Goal: Task Accomplishment & Management: Complete application form

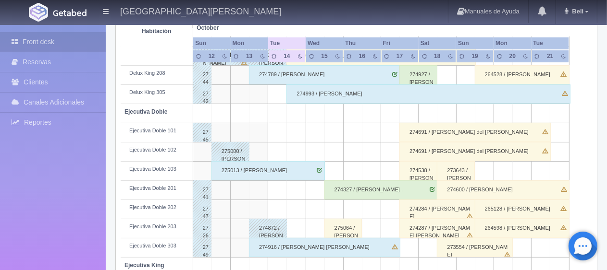
scroll to position [176, 0]
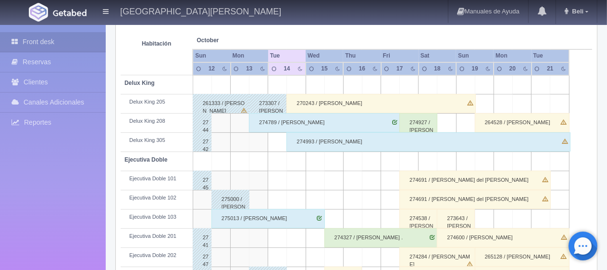
click at [294, 106] on div "270243 / [PERSON_NAME]" at bounding box center [380, 103] width 189 height 19
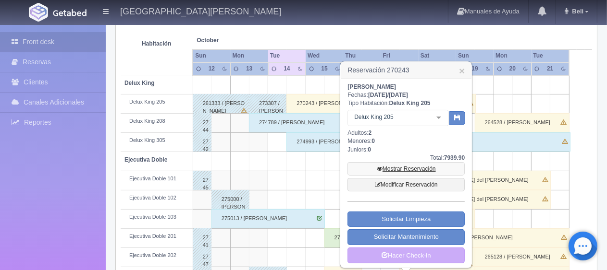
click at [399, 166] on link "Mostrar Reservación" at bounding box center [405, 168] width 117 height 13
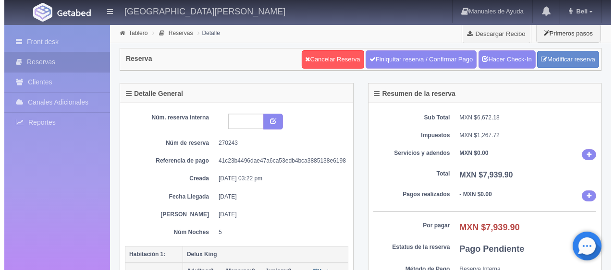
scroll to position [96, 0]
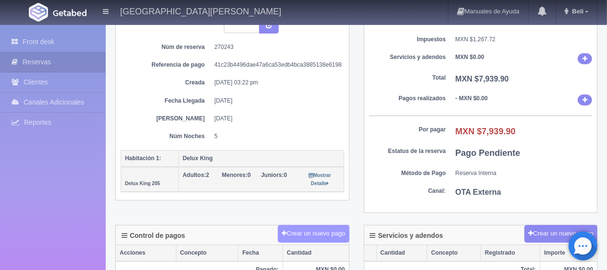
click at [328, 233] on button "Crear un nuevo pago" at bounding box center [313, 234] width 71 height 18
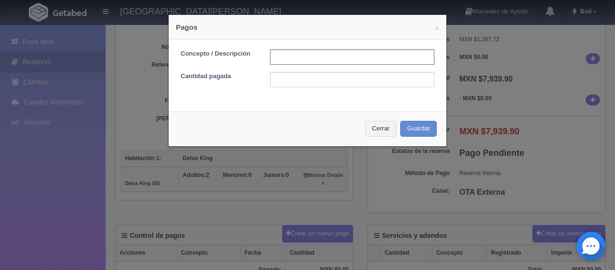
click at [330, 62] on input "text" at bounding box center [352, 56] width 164 height 15
type input "Total Tarjeta"
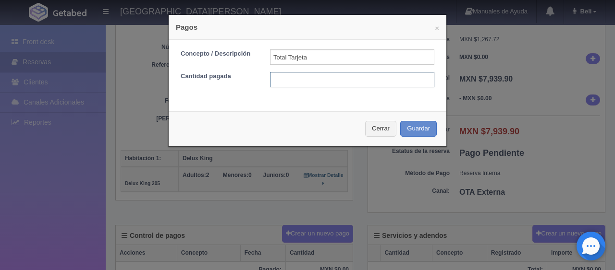
click at [335, 80] on input "text" at bounding box center [352, 79] width 164 height 15
type input "7939.90"
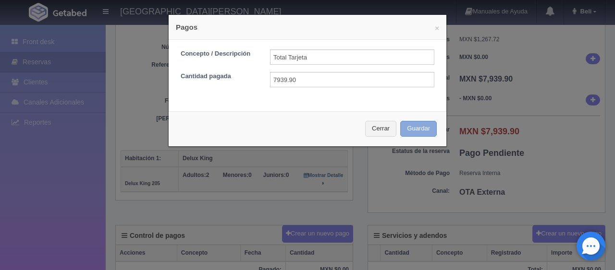
click at [420, 132] on button "Guardar" at bounding box center [418, 129] width 37 height 16
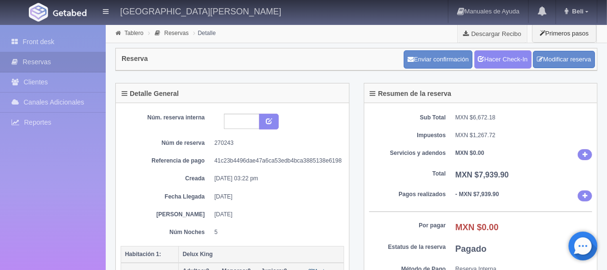
click at [486, 68] on div "Enviar confirmación Hacer Check-In Modificar reserva" at bounding box center [499, 60] width 196 height 24
click at [486, 66] on link "Hacer Check-In" at bounding box center [502, 59] width 57 height 18
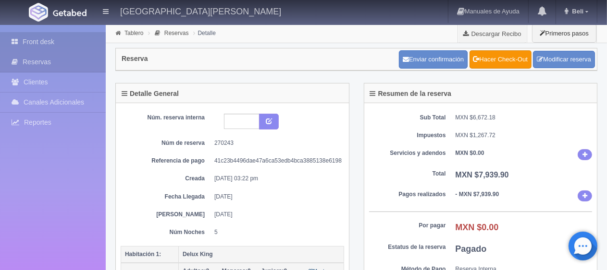
click at [61, 47] on link "Front desk" at bounding box center [53, 42] width 106 height 20
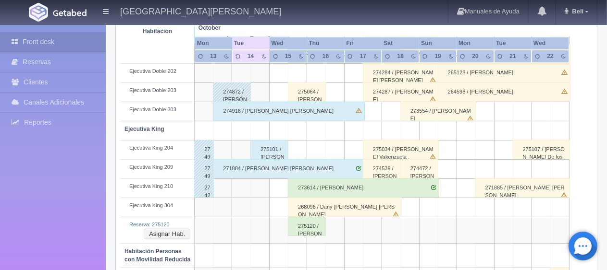
scroll to position [360, 0]
click at [254, 111] on div "274916 / [PERSON_NAME] [PERSON_NAME]" at bounding box center [288, 111] width 151 height 19
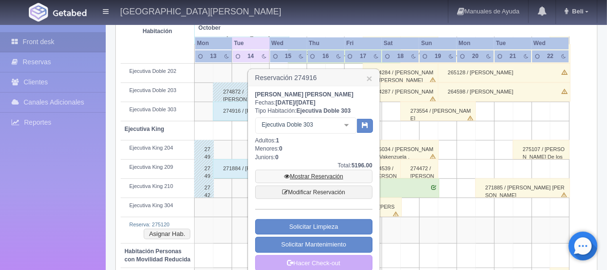
click at [305, 174] on link "Mostrar Reservación" at bounding box center [313, 176] width 117 height 13
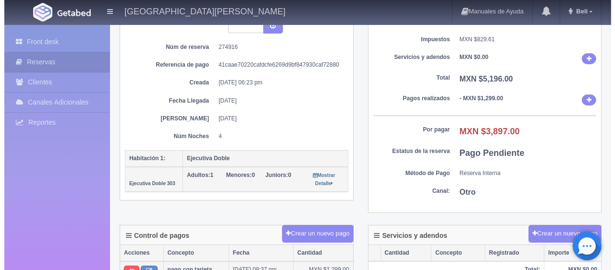
scroll to position [192, 0]
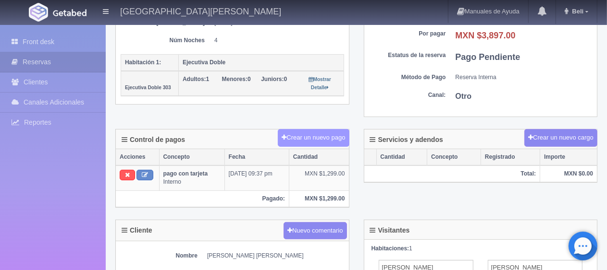
click at [317, 137] on button "Crear un nuevo pago" at bounding box center [313, 138] width 71 height 18
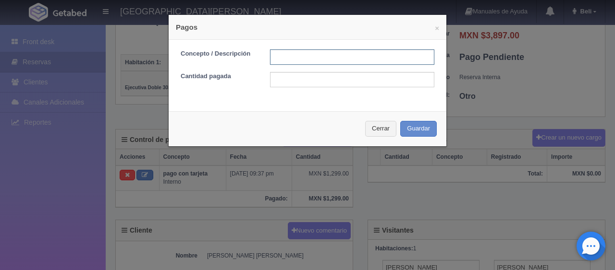
click at [288, 58] on input "text" at bounding box center [352, 56] width 164 height 15
type input "Total Tarjeta"
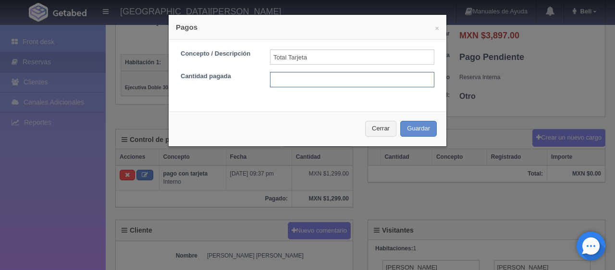
click at [310, 76] on input "text" at bounding box center [352, 79] width 164 height 15
type input "3897.00"
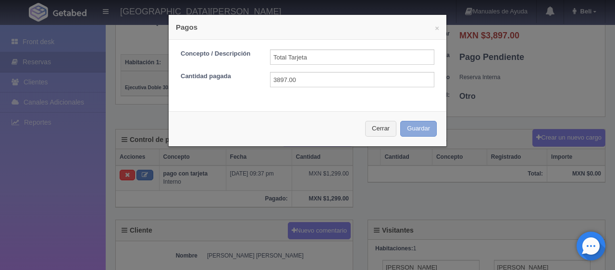
click at [418, 124] on button "Guardar" at bounding box center [418, 129] width 37 height 16
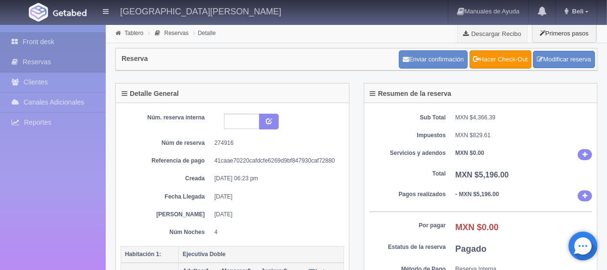
click at [57, 42] on link "Front desk" at bounding box center [53, 42] width 106 height 20
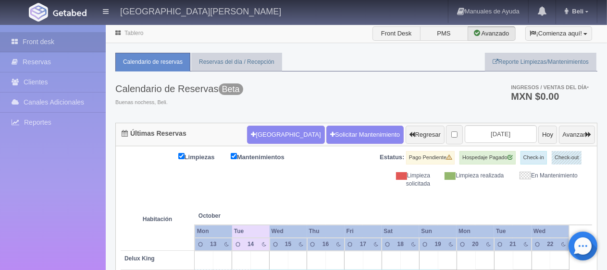
scroll to position [192, 0]
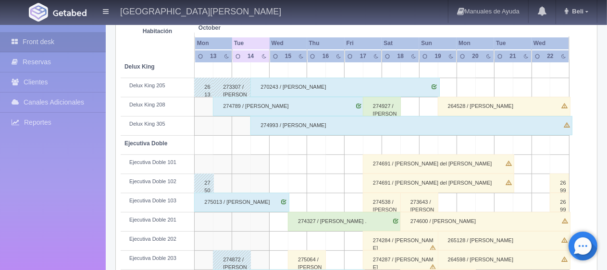
click at [284, 91] on div "270243 / [PERSON_NAME]" at bounding box center [344, 87] width 189 height 19
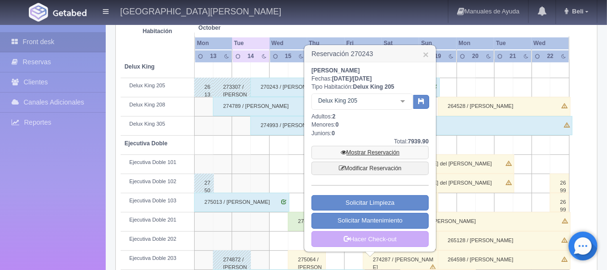
click at [369, 155] on link "Mostrar Reservación" at bounding box center [369, 152] width 117 height 13
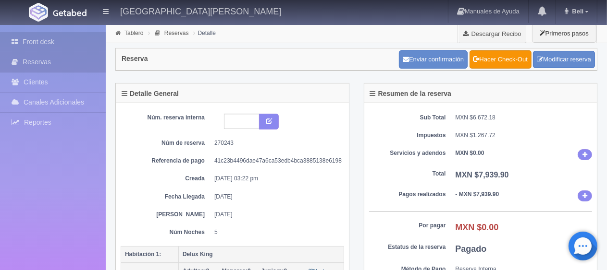
click at [80, 46] on link "Front desk" at bounding box center [53, 42] width 106 height 20
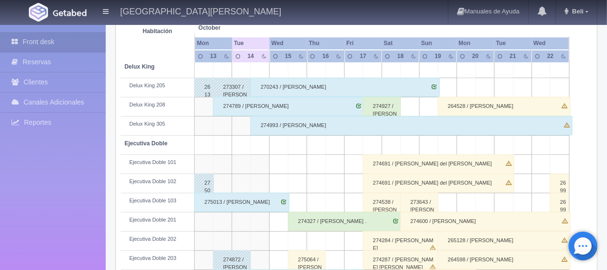
scroll to position [336, 0]
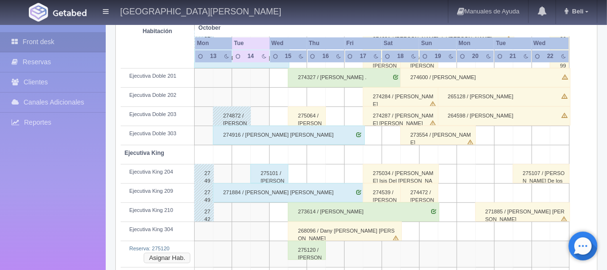
click at [176, 258] on button "Asignar Hab." at bounding box center [167, 258] width 47 height 11
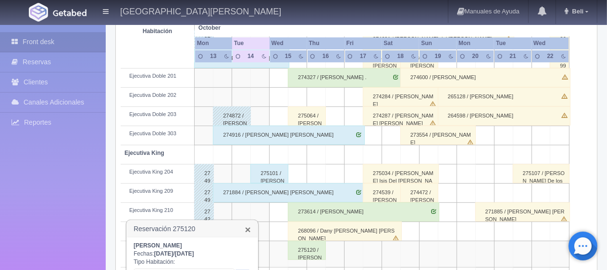
click at [248, 228] on link "×" at bounding box center [248, 230] width 6 height 10
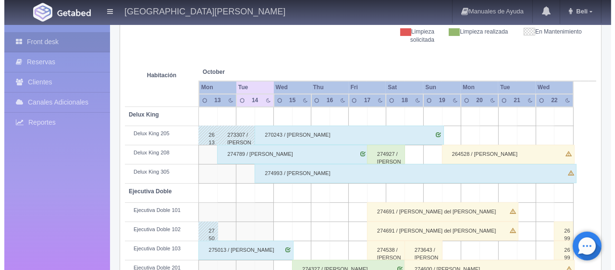
scroll to position [0, 0]
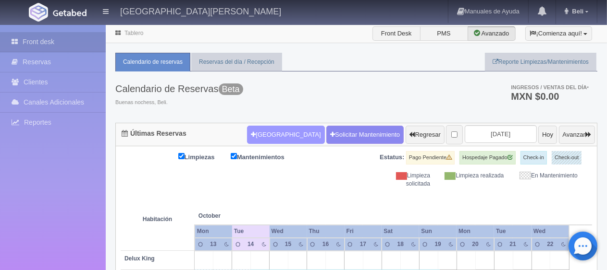
click at [269, 137] on button "[GEOGRAPHIC_DATA]" at bounding box center [285, 135] width 77 height 18
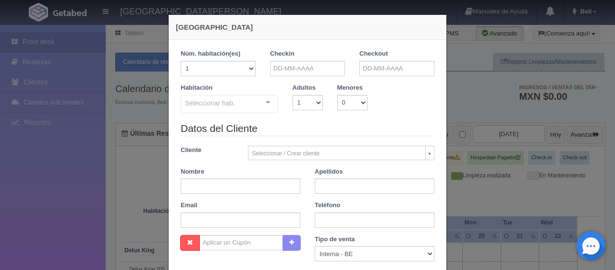
checkbox input "false"
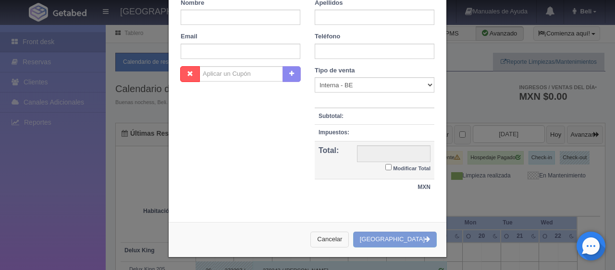
click at [347, 239] on button "Cancelar" at bounding box center [329, 240] width 38 height 16
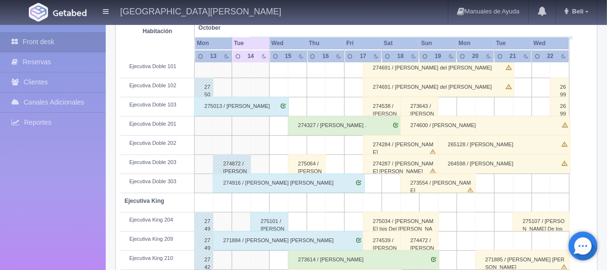
scroll to position [480, 0]
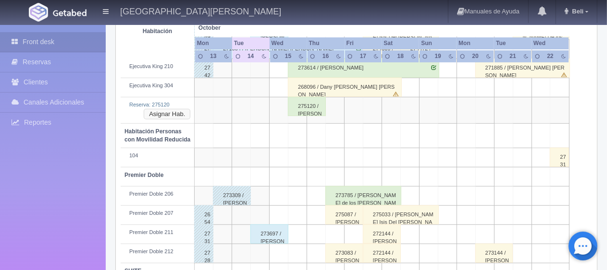
click at [172, 113] on button "Asignar Hab." at bounding box center [167, 114] width 47 height 11
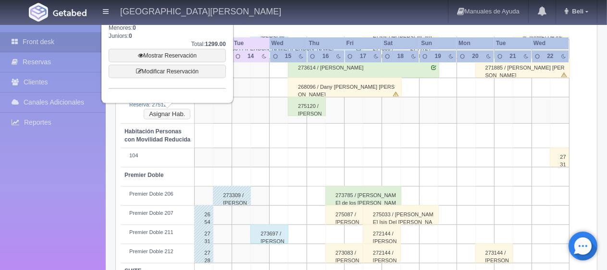
scroll to position [384, 0]
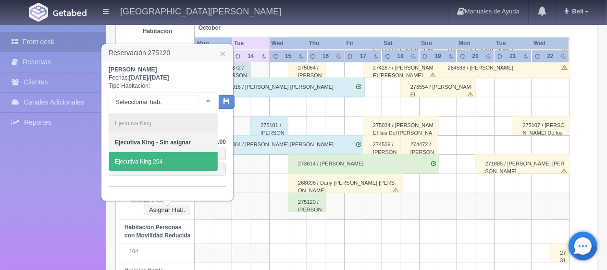
click at [174, 161] on span "Ejecutiva King 204" at bounding box center [163, 161] width 109 height 19
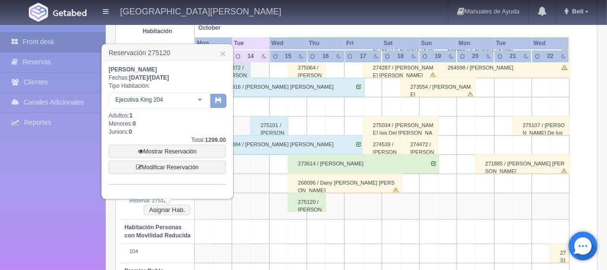
click at [213, 99] on button "button" at bounding box center [218, 101] width 16 height 14
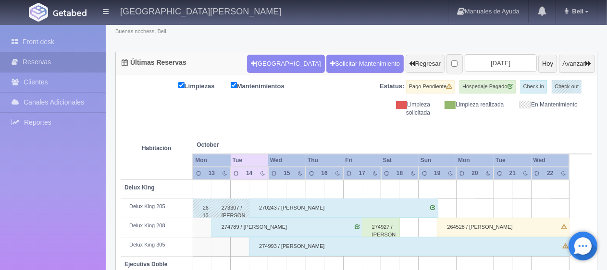
scroll to position [359, 0]
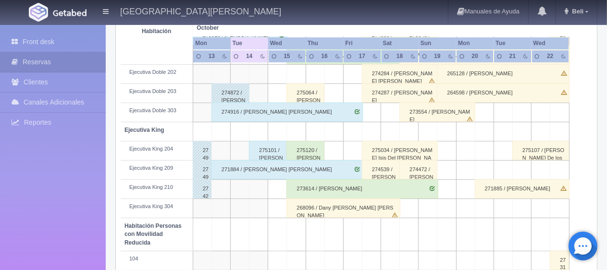
click at [307, 149] on div "275120 / [PERSON_NAME]" at bounding box center [305, 150] width 38 height 19
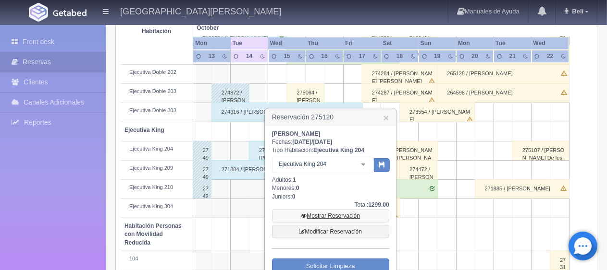
click at [333, 214] on link "Mostrar Reservación" at bounding box center [330, 215] width 117 height 13
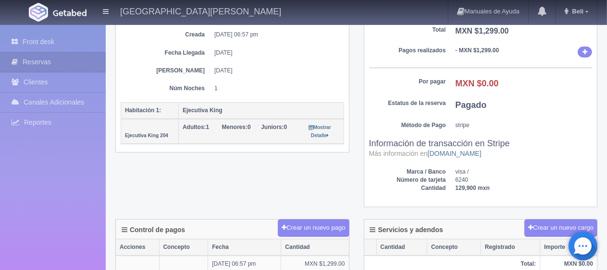
scroll to position [288, 0]
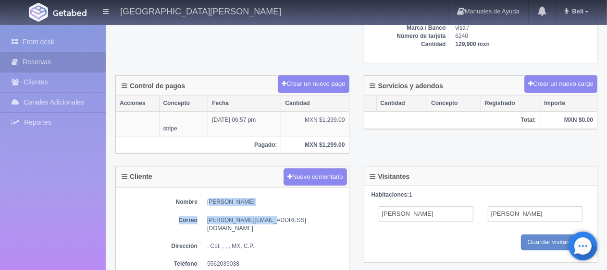
drag, startPoint x: 264, startPoint y: 205, endPoint x: 209, endPoint y: 198, distance: 55.6
click at [209, 198] on div "Nombre Sergio Zitle Reyes Correo sergio@disruptivo.tv Dirección , Col. , , , MX…" at bounding box center [232, 244] width 233 height 113
click at [210, 206] on div "Nombre Sergio Zitle Reyes Correo sergio@disruptivo.tv Dirección , Col. , , , MX…" at bounding box center [232, 244] width 233 height 113
drag, startPoint x: 267, startPoint y: 200, endPoint x: 207, endPoint y: 202, distance: 60.1
click at [207, 202] on dd "[PERSON_NAME]" at bounding box center [275, 202] width 137 height 8
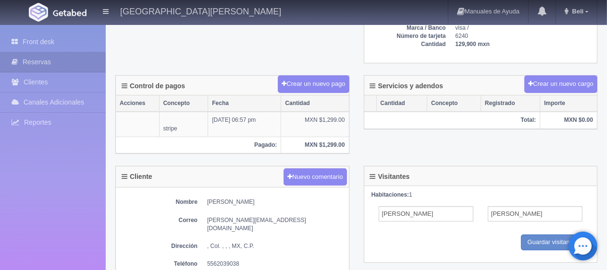
copy dd "[PERSON_NAME]"
drag, startPoint x: 244, startPoint y: 250, endPoint x: 204, endPoint y: 253, distance: 39.9
click at [204, 260] on dl "Teléfono 5562039038" at bounding box center [232, 264] width 223 height 8
copy dd "5562039038"
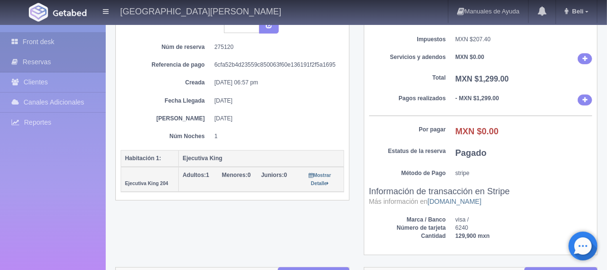
click at [79, 37] on link "Front desk" at bounding box center [53, 42] width 106 height 20
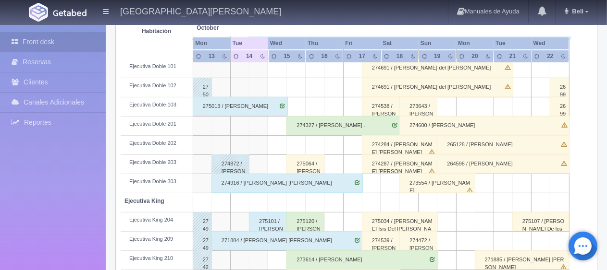
scroll to position [384, 0]
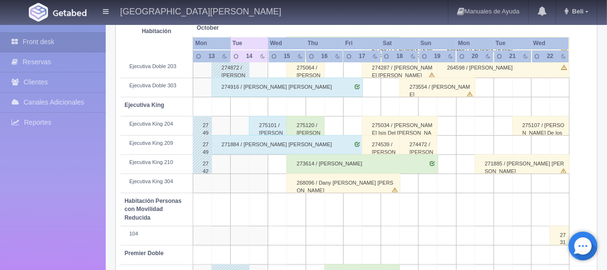
click at [303, 126] on div "275120 / Sergio Zitle Reyes" at bounding box center [305, 125] width 38 height 19
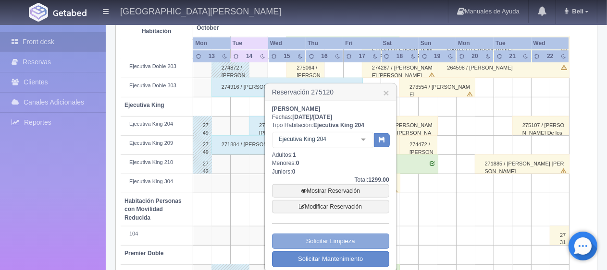
click at [319, 239] on link "Solicitar Limpieza" at bounding box center [330, 242] width 117 height 16
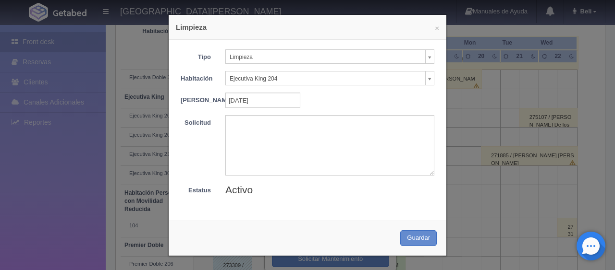
click at [299, 197] on div "Activo" at bounding box center [329, 190] width 223 height 14
click at [603, 182] on div "× Limpieza Tipo Limpieza Limpieza Mantenimiento Habitación Ejecutiva King 204 S…" at bounding box center [307, 135] width 615 height 270
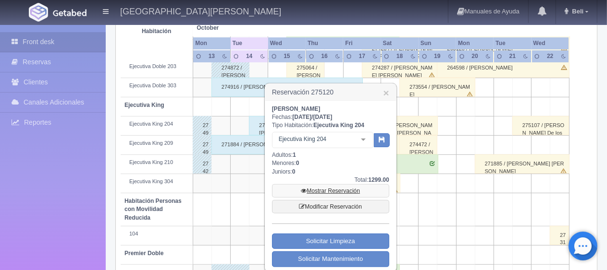
click at [339, 197] on link "Mostrar Reservación" at bounding box center [330, 190] width 117 height 13
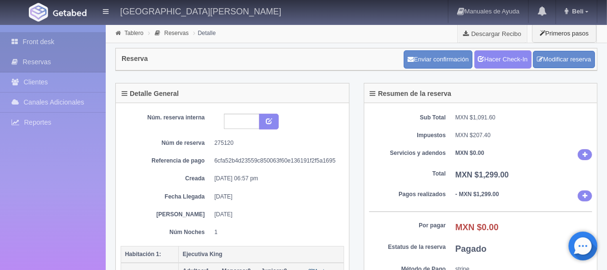
click at [74, 39] on link "Front desk" at bounding box center [53, 42] width 106 height 20
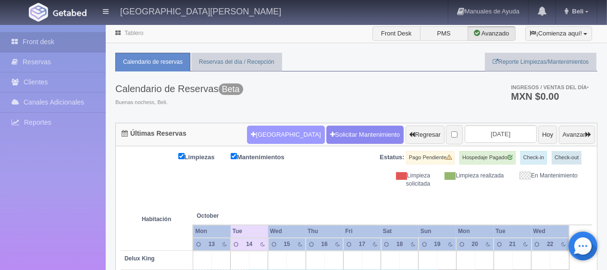
click at [281, 134] on button "Nueva Reserva" at bounding box center [285, 135] width 77 height 18
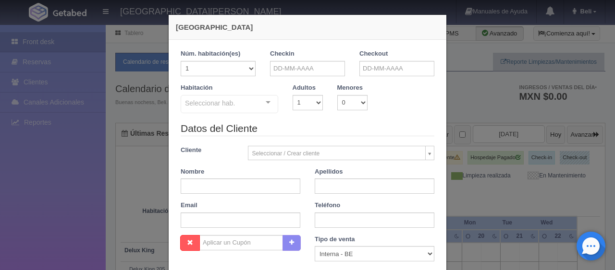
checkbox input "false"
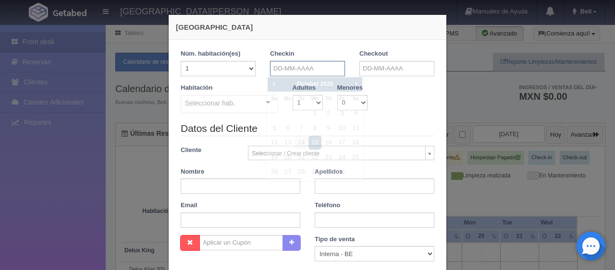
click at [308, 67] on input "text" at bounding box center [307, 68] width 75 height 15
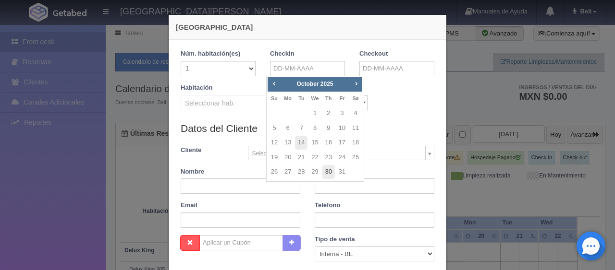
click at [330, 173] on link "30" at bounding box center [328, 172] width 12 height 14
type input "30-10-2025"
checkbox input "false"
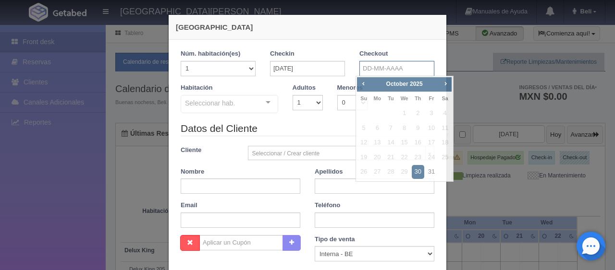
click at [384, 65] on input "text" at bounding box center [396, 68] width 75 height 15
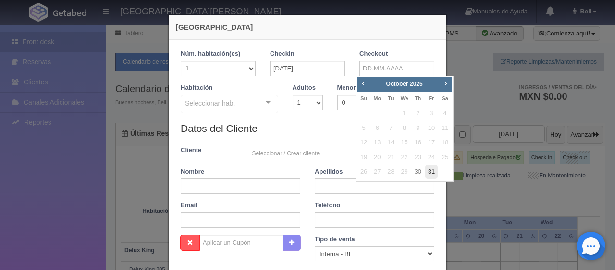
click at [427, 176] on link "31" at bounding box center [431, 172] width 12 height 14
type input "31-10-2025"
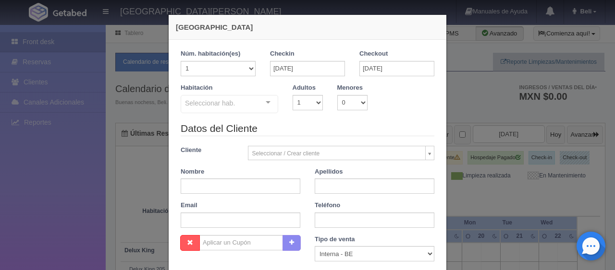
checkbox input "false"
click at [255, 189] on input "text" at bounding box center [241, 186] width 120 height 15
paste input "Sandra Rodriguez Valdon"
type input "Sandra Rodriguez Valdon"
click at [271, 109] on div "Seleccionar hab. SUITE SUITE - Sin asignar SUITE 301 Habitación Personas con Mo…" at bounding box center [230, 104] width 98 height 19
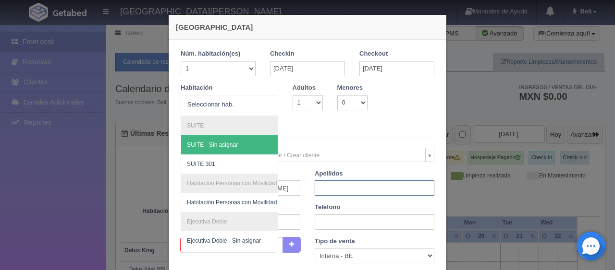
click at [336, 187] on input "text" at bounding box center [375, 188] width 120 height 15
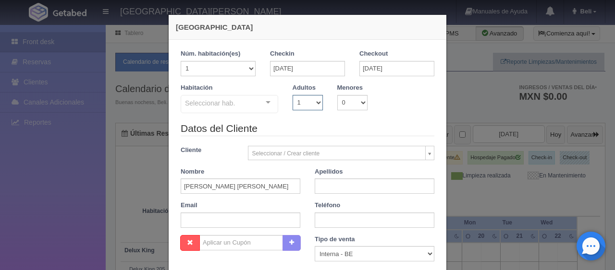
click at [300, 97] on select "1 2 3 4 5 6 7 8 9 10" at bounding box center [308, 102] width 30 height 15
select select "2"
click at [293, 95] on select "1 2 3 4 5 6 7 8 9 10" at bounding box center [308, 102] width 30 height 15
checkbox input "false"
click at [331, 182] on input "text" at bounding box center [375, 186] width 120 height 15
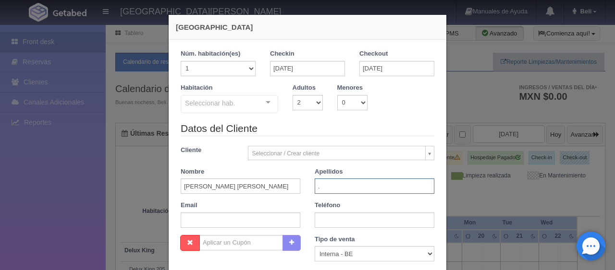
type input "."
click at [352, 222] on input "text" at bounding box center [375, 220] width 120 height 15
paste input "52 452 159 8875"
type input "52 452 159 8875"
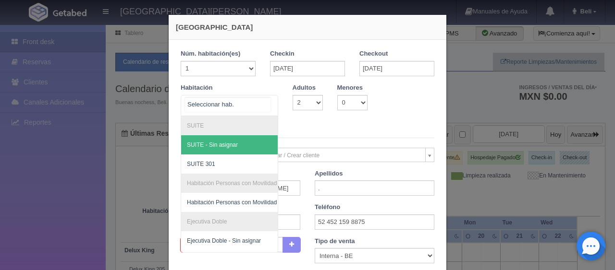
click at [263, 103] on div at bounding box center [267, 103] width 19 height 14
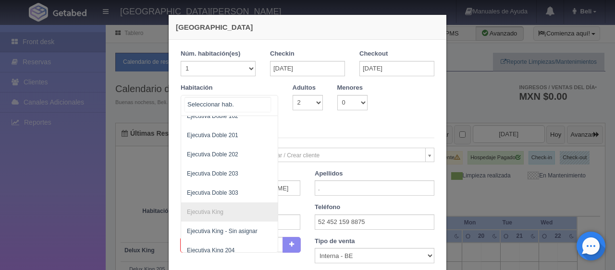
scroll to position [240, 0]
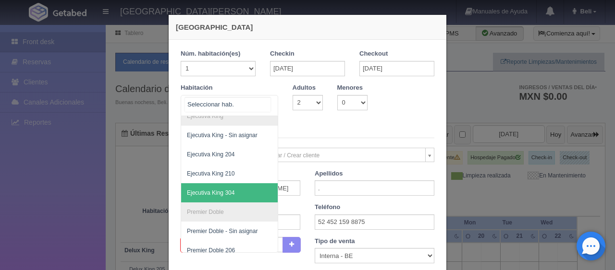
click at [222, 191] on span "Ejecutiva King 304" at bounding box center [211, 193] width 48 height 7
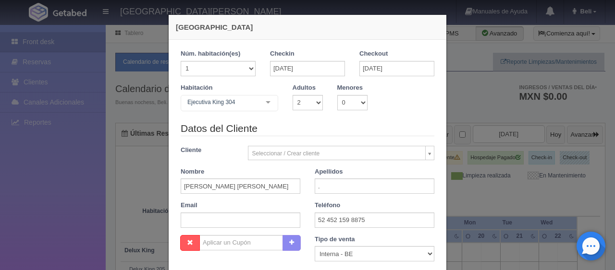
checkbox input "false"
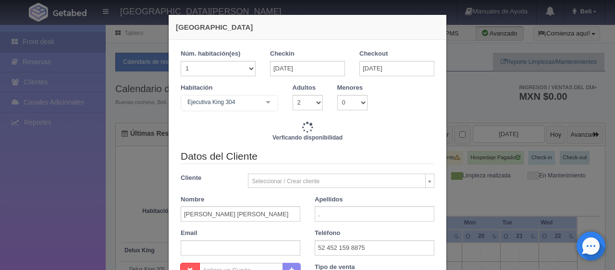
type input "1549.00"
checkbox input "false"
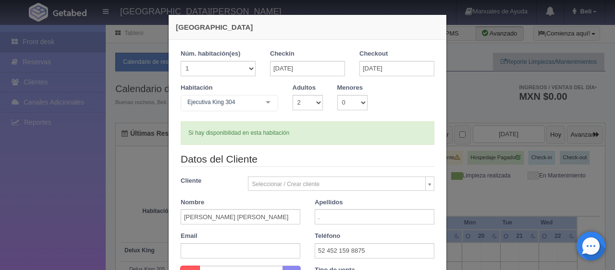
scroll to position [144, 0]
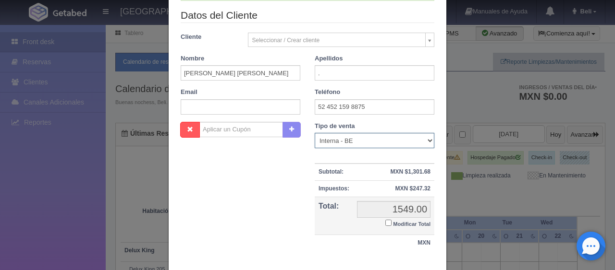
click at [348, 139] on select "Correo Electronico Interna - BE Llamada OTA Externa Otro WALK IN" at bounding box center [375, 140] width 120 height 15
select select "extota"
click at [315, 133] on select "Correo Electronico Interna - BE Llamada OTA Externa Otro WALK IN" at bounding box center [375, 140] width 120 height 15
click at [393, 224] on small "Modificar Total" at bounding box center [411, 224] width 37 height 6
click at [391, 224] on input "Modificar Total" at bounding box center [388, 223] width 6 height 6
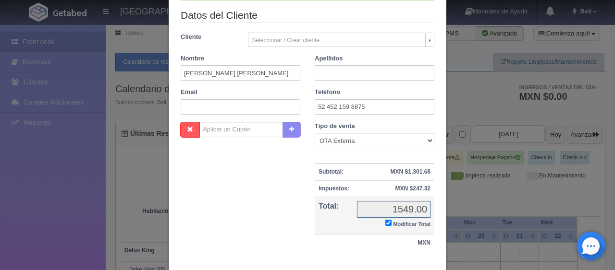
checkbox input "true"
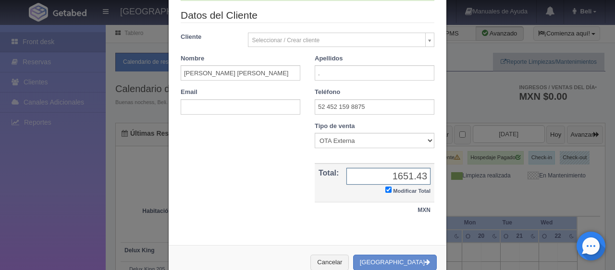
type input "1651.43"
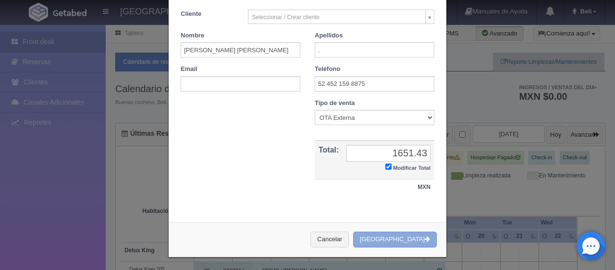
click at [392, 239] on button "[GEOGRAPHIC_DATA]" at bounding box center [395, 240] width 84 height 16
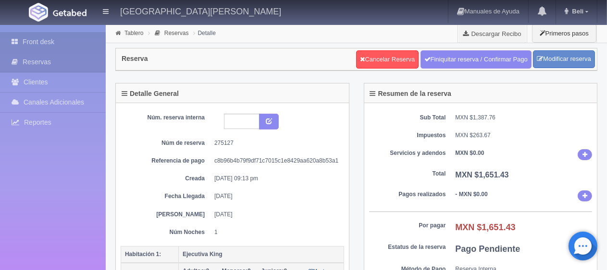
click at [65, 35] on link "Front desk" at bounding box center [53, 42] width 106 height 20
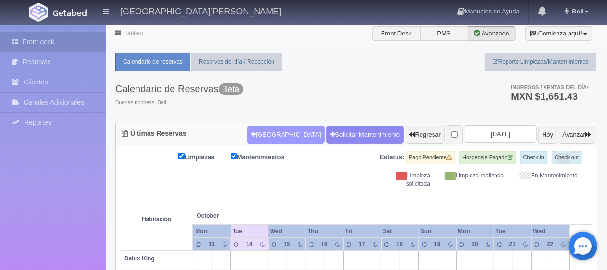
click at [257, 129] on button "[GEOGRAPHIC_DATA]" at bounding box center [285, 135] width 77 height 18
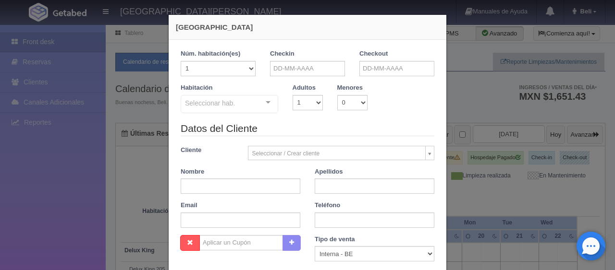
checkbox input "false"
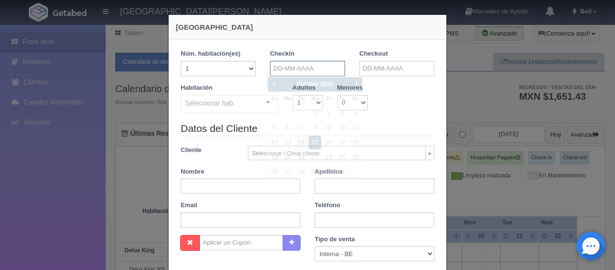
click at [302, 69] on input "text" at bounding box center [307, 68] width 75 height 15
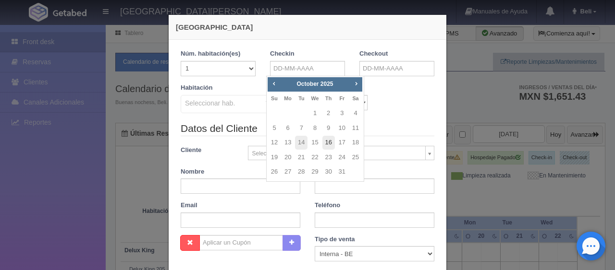
click at [329, 139] on link "16" at bounding box center [328, 143] width 12 height 14
type input "16-10-2025"
checkbox input "false"
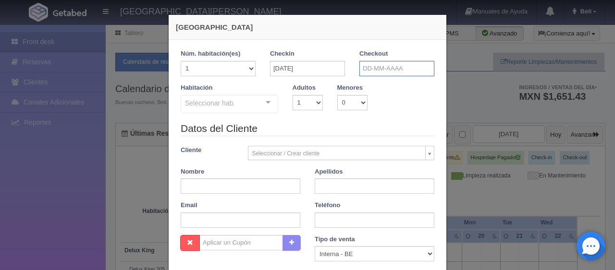
click at [370, 73] on input "text" at bounding box center [396, 68] width 75 height 15
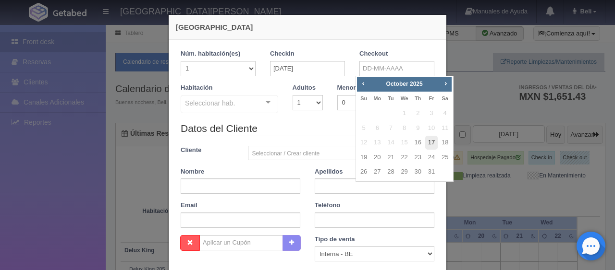
click at [431, 143] on link "17" at bounding box center [431, 143] width 12 height 14
type input "17-10-2025"
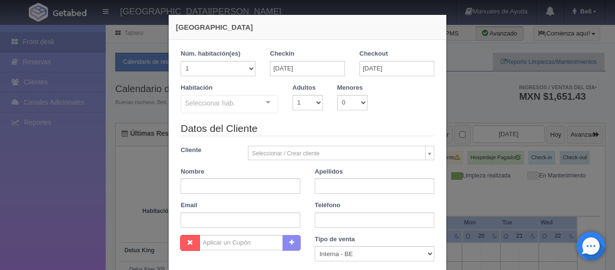
checkbox input "false"
drag, startPoint x: 292, startPoint y: 177, endPoint x: 271, endPoint y: 190, distance: 24.8
click at [289, 179] on div "Nombre" at bounding box center [240, 181] width 134 height 27
click at [270, 190] on input "text" at bounding box center [241, 186] width 120 height 15
paste input "María Lourdes Durán"
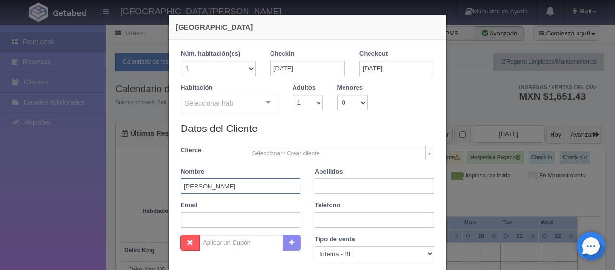
type input "María Lourdes Durán"
click at [348, 221] on input "text" at bounding box center [375, 220] width 120 height 15
paste input "1 (702) 9943990"
type input "1 (702) 9943990"
click at [350, 186] on input "text" at bounding box center [375, 186] width 120 height 15
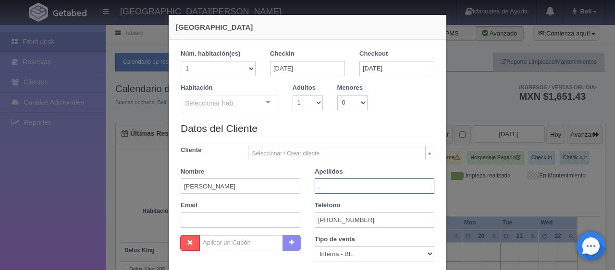
type input "."
click at [305, 108] on select "1 2 3 4 5 6 7 8 9 10" at bounding box center [308, 102] width 30 height 15
select select "2"
click at [293, 95] on select "1 2 3 4 5 6 7 8 9 10" at bounding box center [308, 102] width 30 height 15
click at [241, 109] on div "Seleccionar hab." at bounding box center [230, 104] width 98 height 18
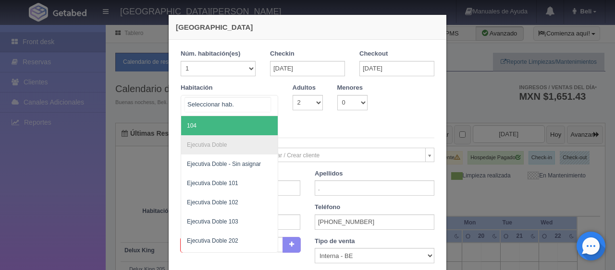
scroll to position [144, 0]
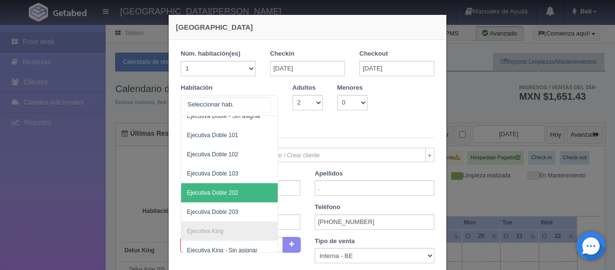
click at [228, 196] on span "Ejecutiva Doble 202" at bounding box center [261, 192] width 161 height 19
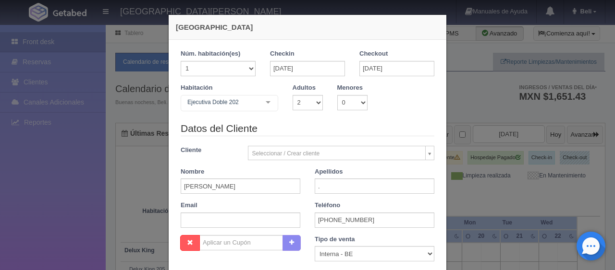
checkbox input "false"
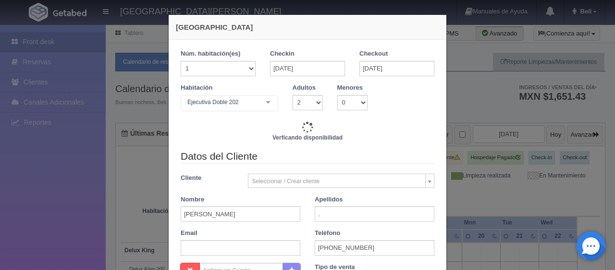
scroll to position [96, 0]
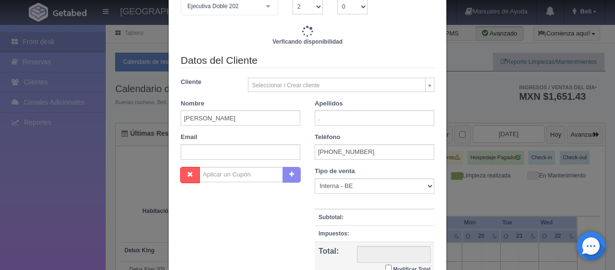
type input "1549.00"
checkbox input "false"
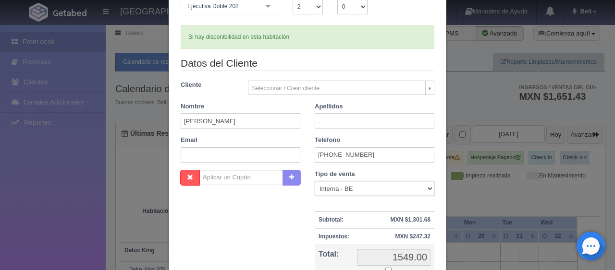
click at [340, 188] on select "Correo Electronico Interna - BE Llamada OTA Externa Otro WALK IN" at bounding box center [375, 188] width 120 height 15
select select "extota"
click at [315, 181] on select "Correo Electronico Interna - BE Llamada OTA Externa Otro WALK IN" at bounding box center [375, 188] width 120 height 15
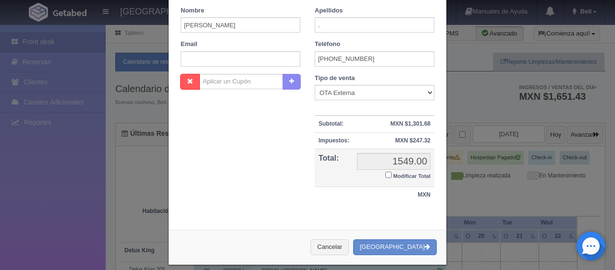
click at [388, 174] on label "Modificar Total" at bounding box center [407, 175] width 45 height 11
click at [388, 174] on input "Modificar Total" at bounding box center [388, 175] width 6 height 6
checkbox input "true"
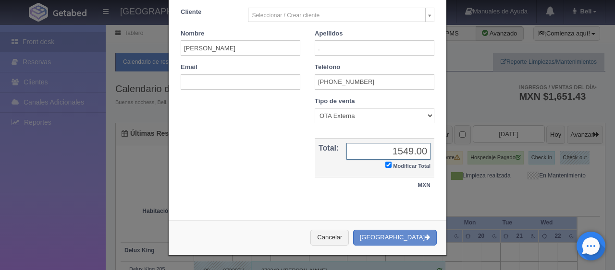
scroll to position [167, 0]
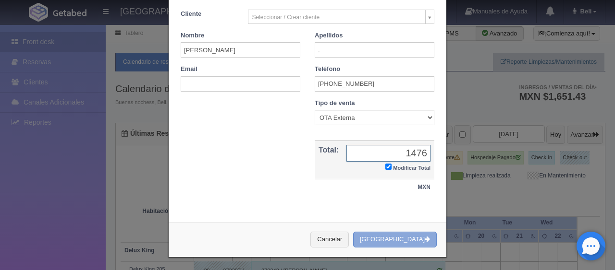
type input "1476"
click at [407, 239] on button "[GEOGRAPHIC_DATA]" at bounding box center [395, 240] width 84 height 16
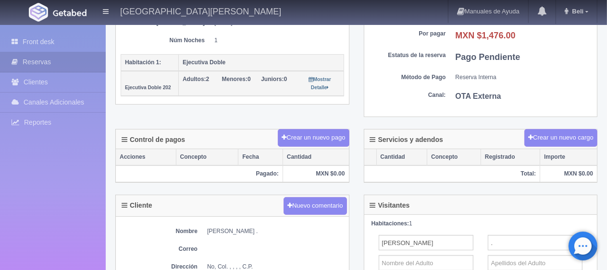
scroll to position [240, 0]
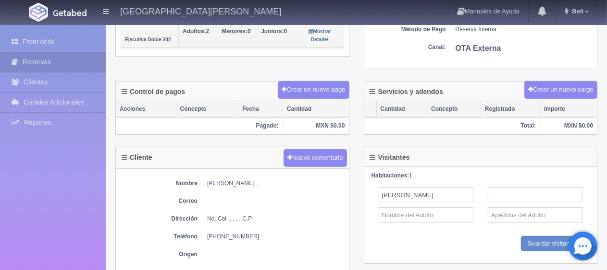
drag, startPoint x: 209, startPoint y: 182, endPoint x: 266, endPoint y: 183, distance: 56.7
click at [266, 183] on dd "[PERSON_NAME] ." at bounding box center [275, 184] width 137 height 8
copy dd "[PERSON_NAME] ."
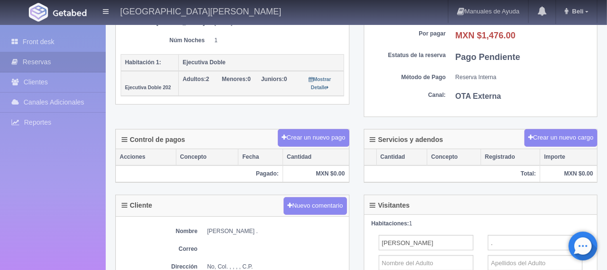
scroll to position [336, 0]
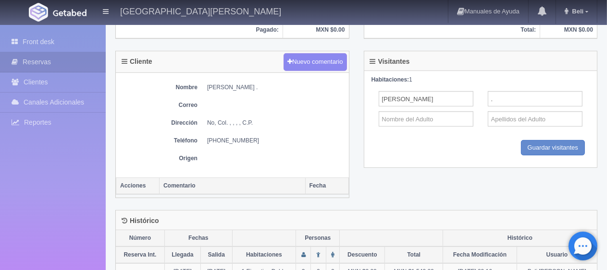
drag, startPoint x: 253, startPoint y: 139, endPoint x: 206, endPoint y: 141, distance: 47.6
click at [206, 141] on dl "Teléfono [PHONE_NUMBER]" at bounding box center [232, 141] width 223 height 8
copy dd "[PHONE_NUMBER]"
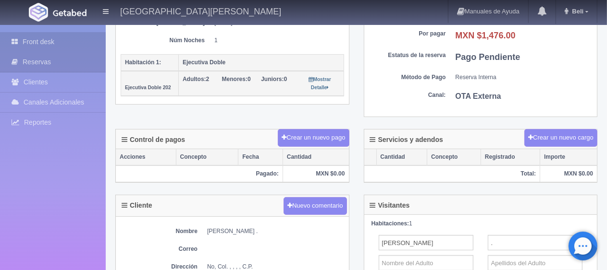
click at [73, 44] on link "Front desk" at bounding box center [53, 42] width 106 height 20
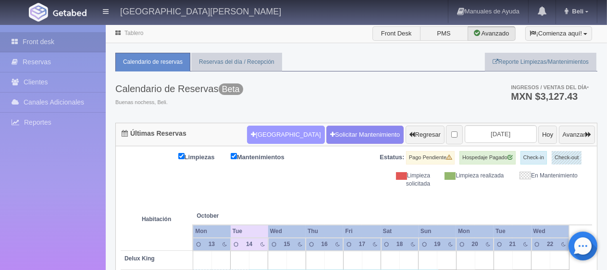
click at [259, 135] on button "[GEOGRAPHIC_DATA]" at bounding box center [285, 135] width 77 height 18
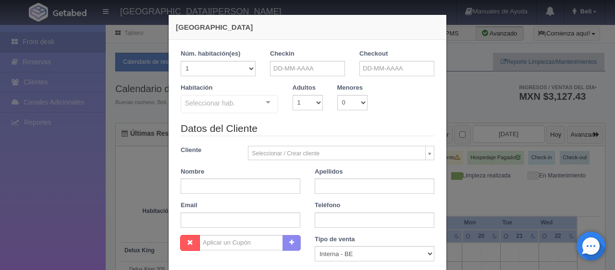
checkbox input "false"
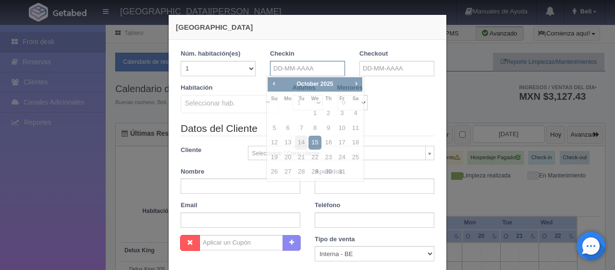
click at [320, 73] on input "text" at bounding box center [307, 68] width 75 height 15
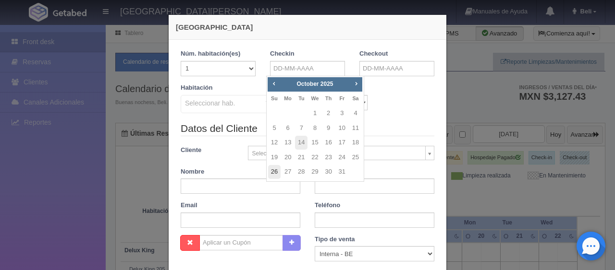
click at [275, 170] on link "26" at bounding box center [274, 172] width 12 height 14
type input "[DATE]"
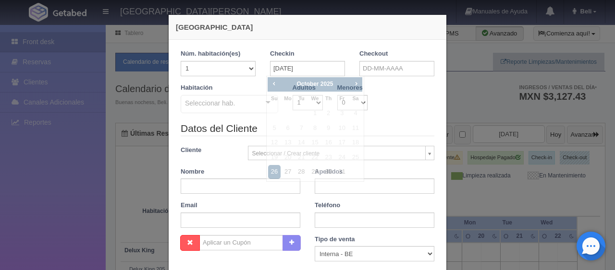
checkbox input "false"
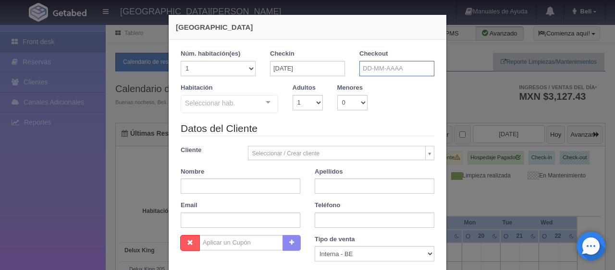
click at [359, 70] on input "text" at bounding box center [396, 68] width 75 height 15
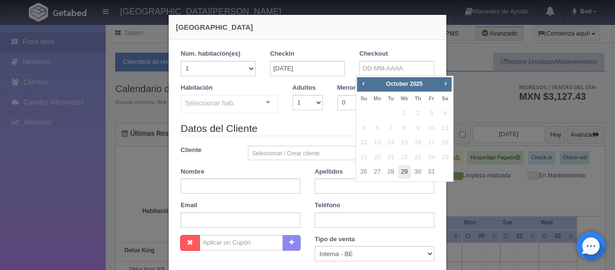
click at [401, 174] on link "29" at bounding box center [404, 172] width 12 height 14
type input "[DATE]"
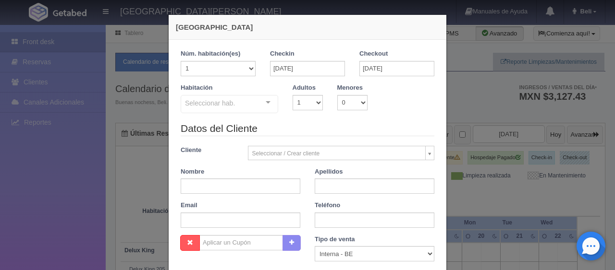
checkbox input "false"
click at [248, 187] on input "text" at bounding box center [241, 186] width 120 height 15
paste input "[PERSON_NAME]"
type input "[PERSON_NAME]"
click at [328, 181] on input "text" at bounding box center [375, 186] width 120 height 15
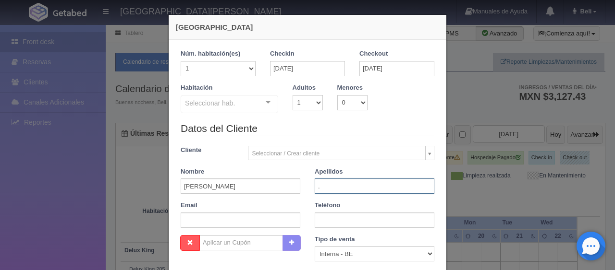
type input "."
click at [294, 104] on select "1 2 3 4 5 6 7 8 9 10" at bounding box center [308, 102] width 30 height 15
select select "3"
click at [293, 95] on select "1 2 3 4 5 6 7 8 9 10" at bounding box center [308, 102] width 30 height 15
checkbox input "false"
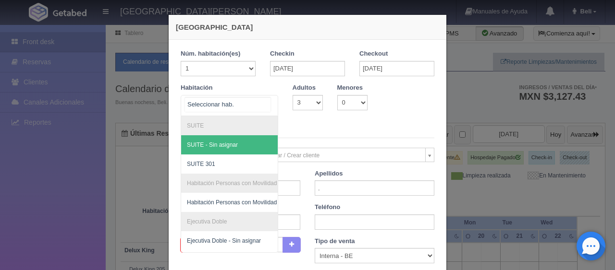
click at [232, 107] on div at bounding box center [230, 105] width 98 height 21
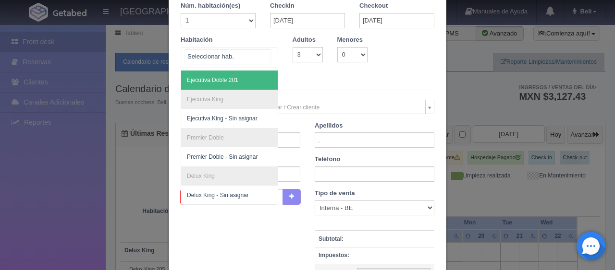
scroll to position [44, 0]
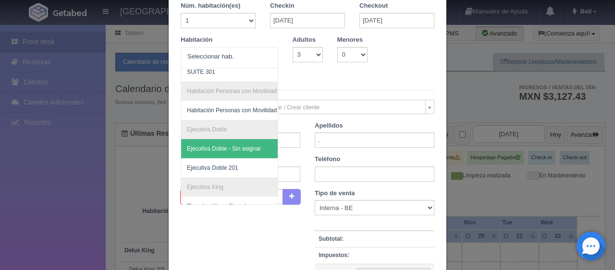
click at [303, 72] on div "Habitación SUITE SUITE - Sin asignar SUITE 301 Habitación Personas con Movilida…" at bounding box center [307, 56] width 268 height 40
click at [266, 52] on div at bounding box center [267, 55] width 19 height 14
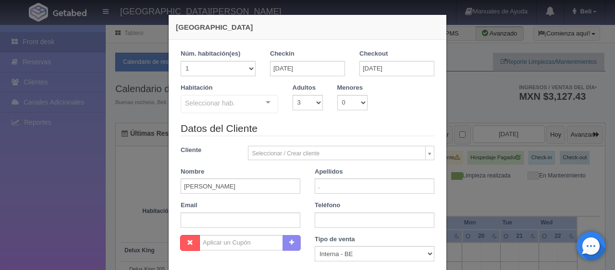
scroll to position [48, 0]
